Goal: Information Seeking & Learning: Learn about a topic

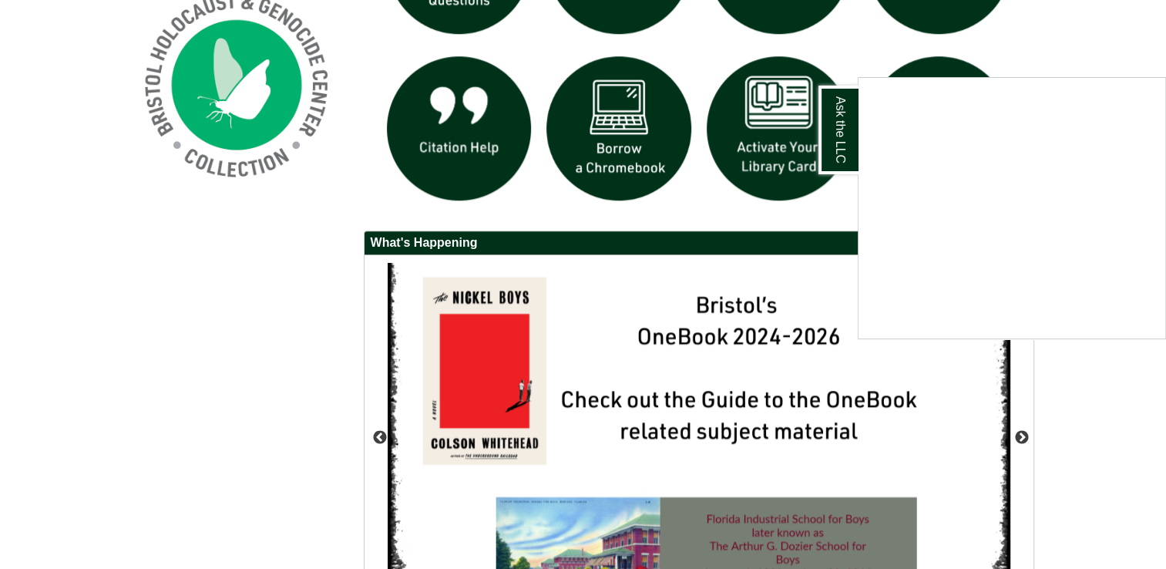
scroll to position [1233, 0]
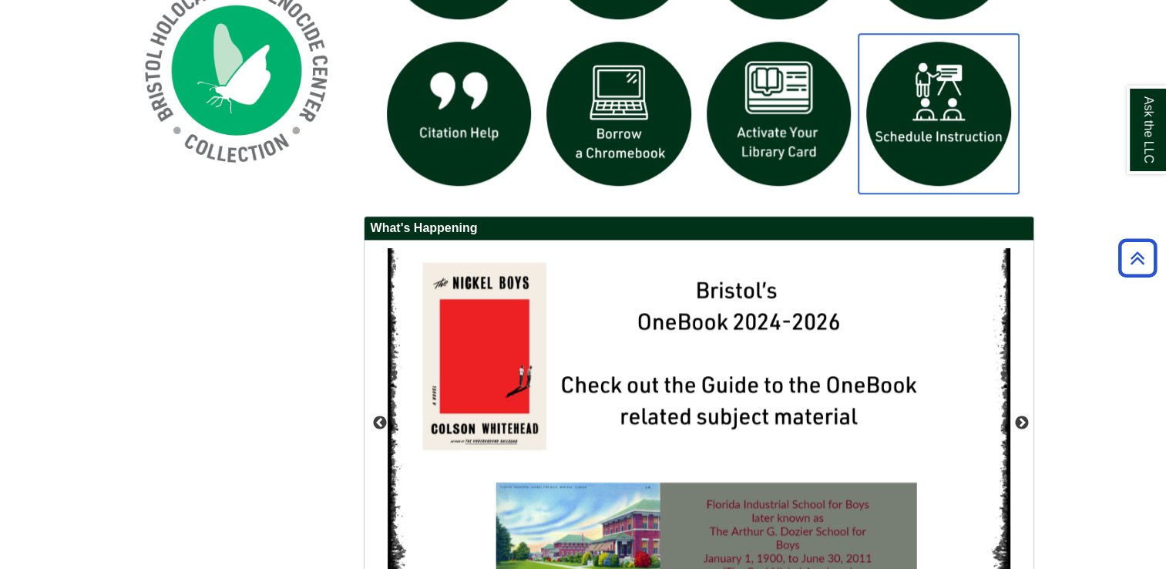
click at [956, 110] on img "slideshow" at bounding box center [938, 114] width 160 height 160
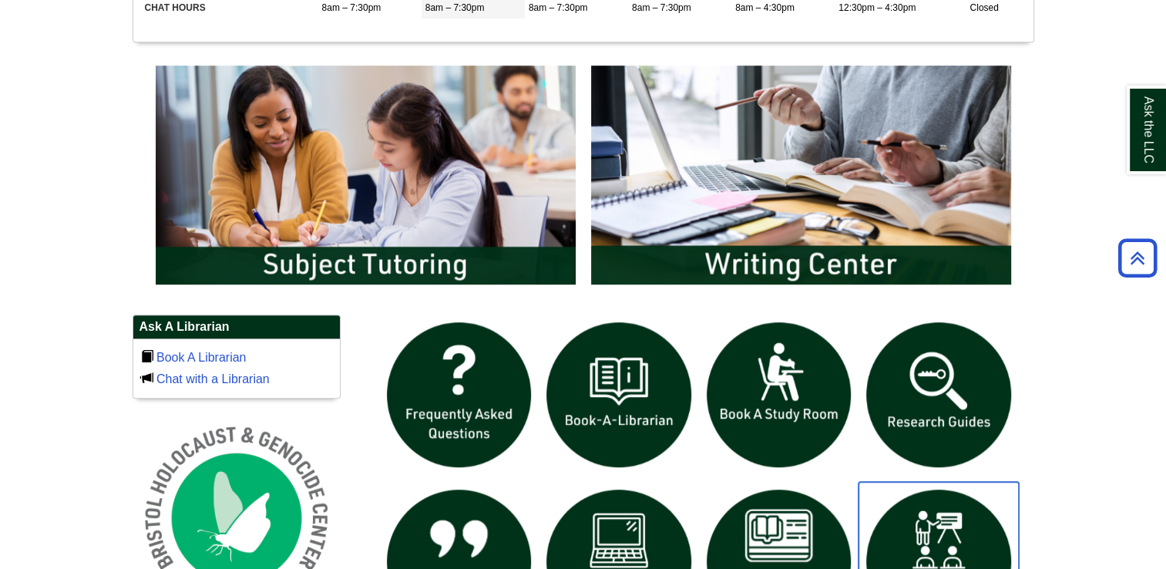
scroll to position [747, 0]
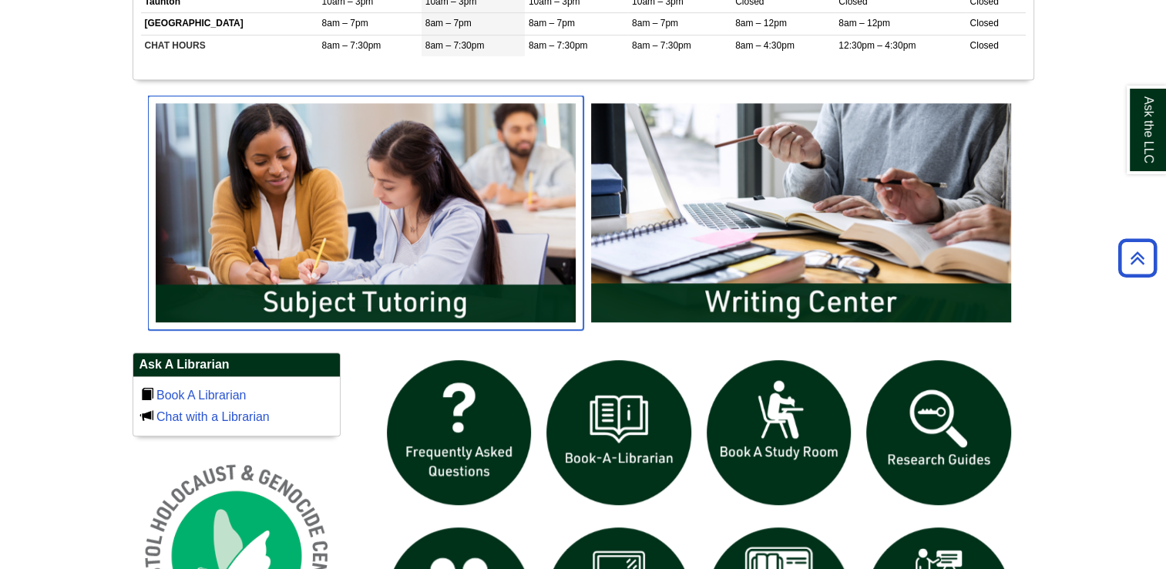
click at [342, 302] on img "slideshow" at bounding box center [365, 213] width 435 height 234
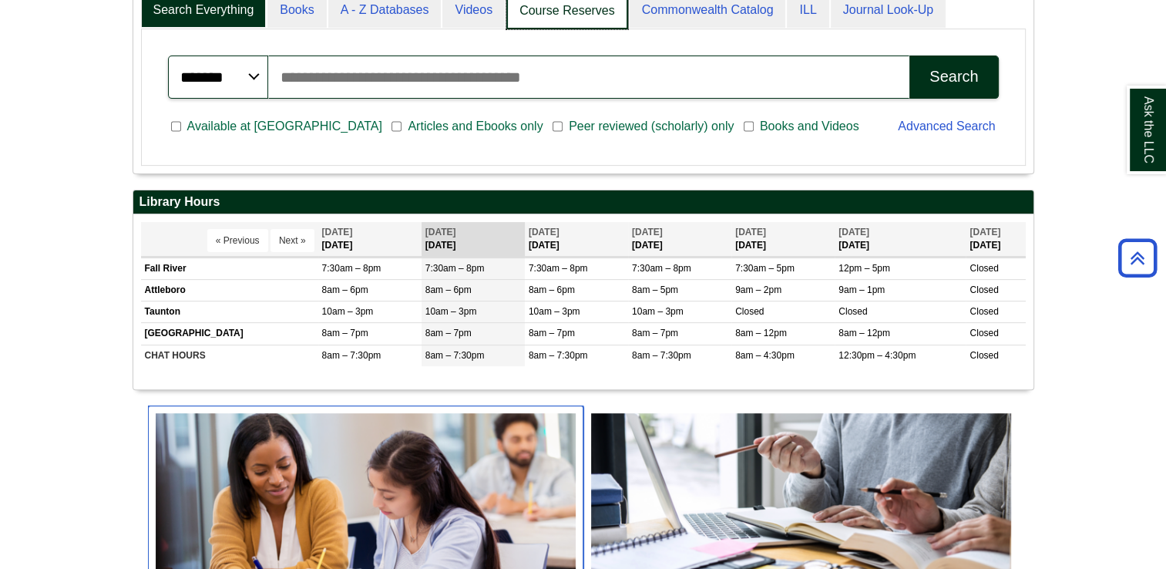
scroll to position [185, 900]
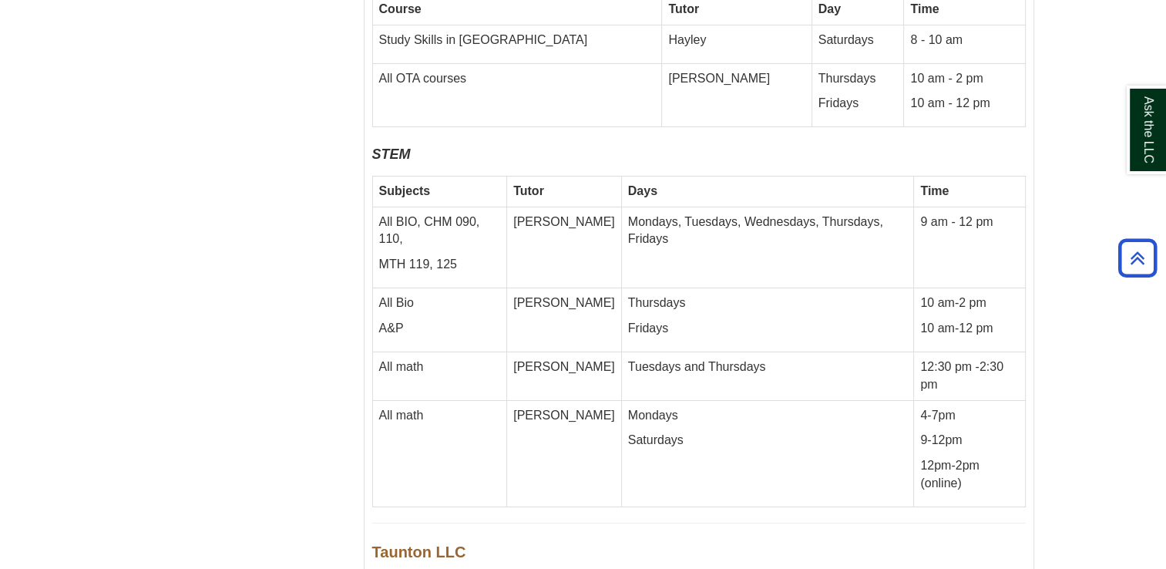
scroll to position [5436, 0]
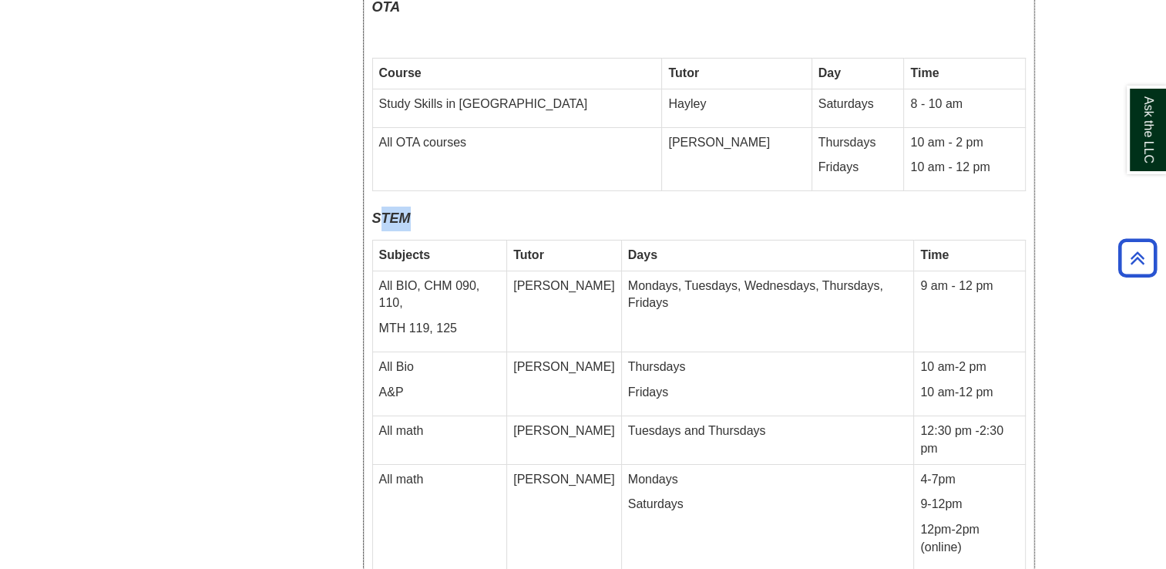
drag, startPoint x: 377, startPoint y: 128, endPoint x: 1028, endPoint y: 407, distance: 708.2
click at [477, 206] on p "STEM" at bounding box center [698, 218] width 653 height 25
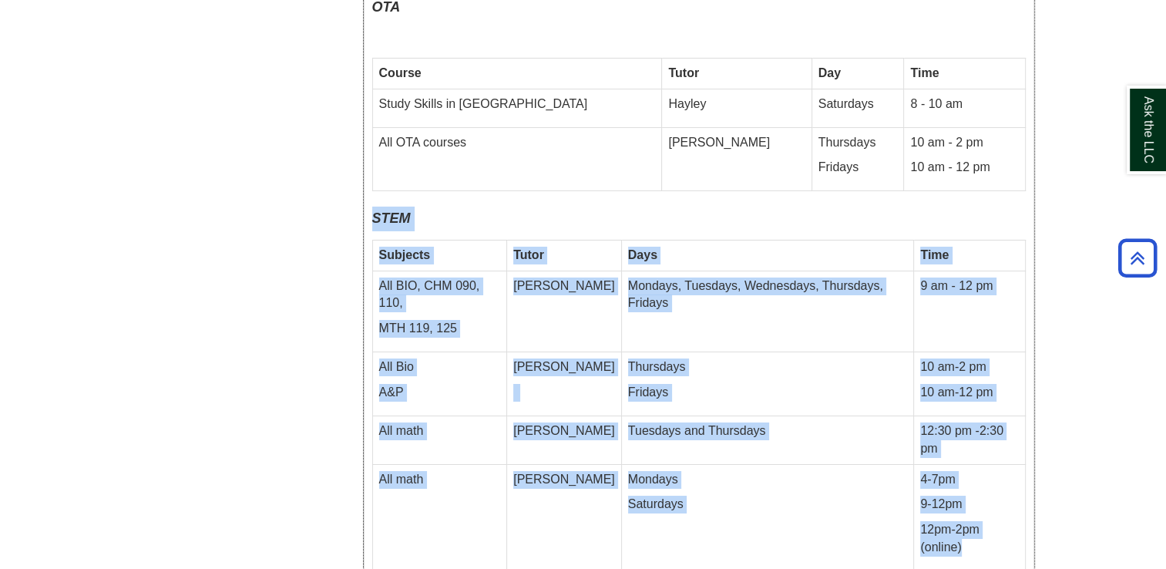
drag, startPoint x: 373, startPoint y: 128, endPoint x: 1014, endPoint y: 394, distance: 694.2
copy div "STEM Subjects Tutor Days Time All BIO, CHM 090, 110, MTH 119, 125 [PERSON_NAME]…"
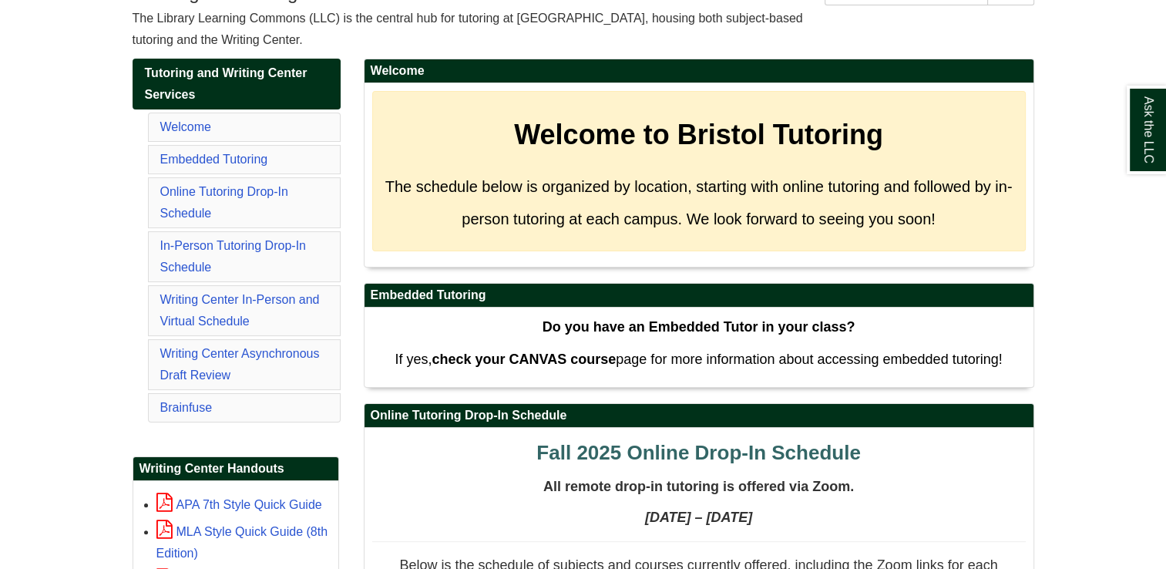
scroll to position [231, 0]
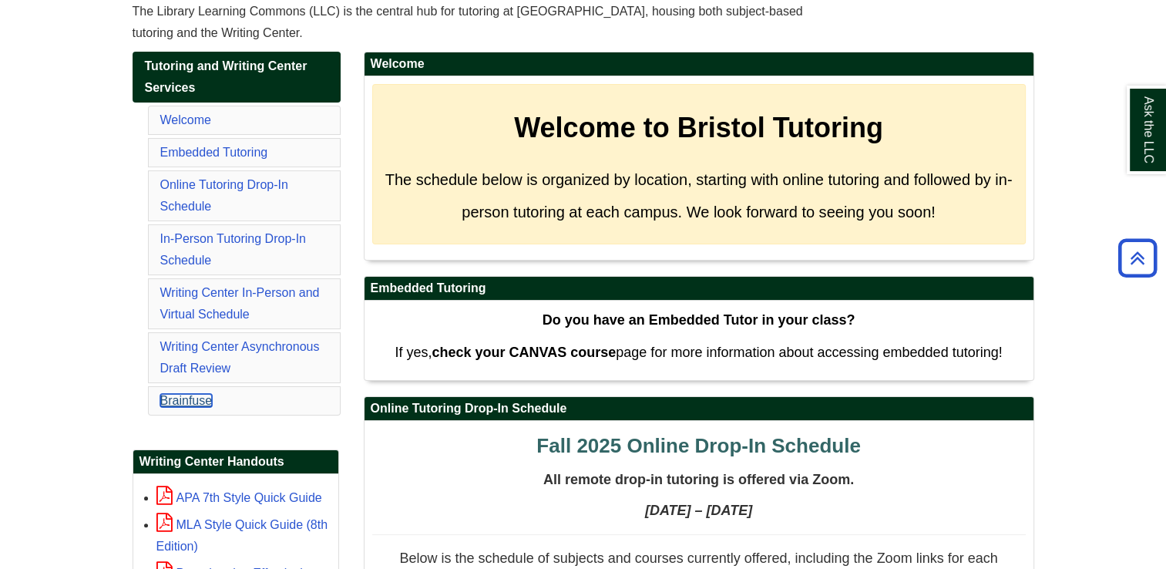
click at [197, 394] on link "Brainfuse" at bounding box center [186, 400] width 52 height 13
